Goal: Task Accomplishment & Management: Use online tool/utility

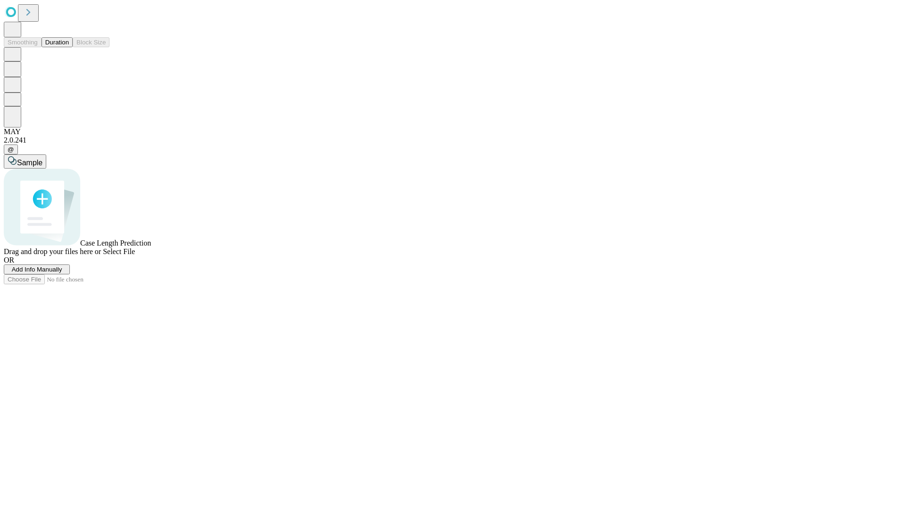
click at [69, 47] on button "Duration" at bounding box center [57, 42] width 31 height 10
click at [62, 273] on span "Add Info Manually" at bounding box center [37, 269] width 50 height 7
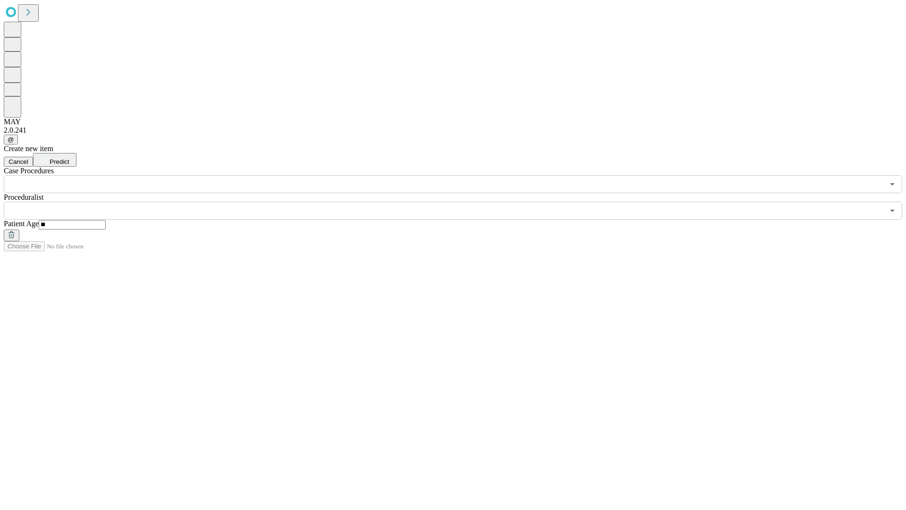
type input "**"
click at [460, 201] on input "text" at bounding box center [444, 210] width 880 height 18
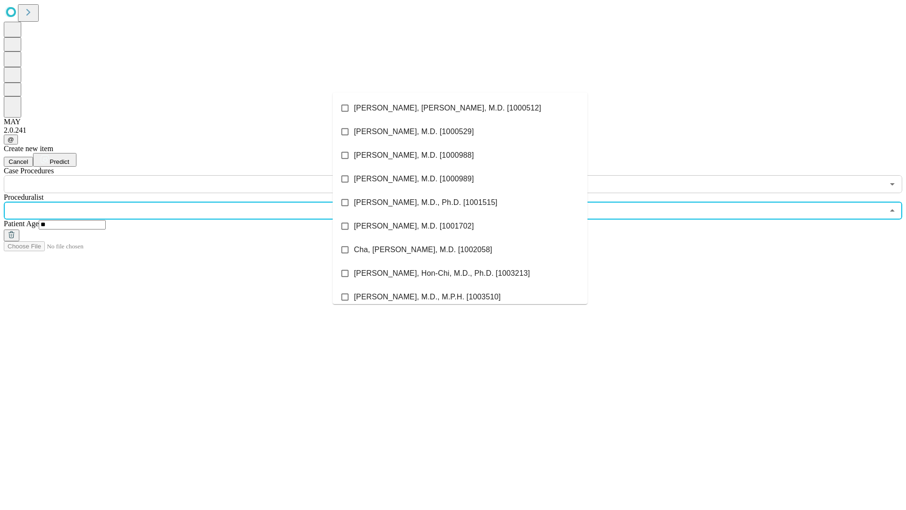
click at [460, 108] on li "[PERSON_NAME], [PERSON_NAME], M.D. [1000512]" at bounding box center [460, 108] width 255 height 24
click at [198, 175] on input "text" at bounding box center [444, 184] width 880 height 18
